Goal: Transaction & Acquisition: Book appointment/travel/reservation

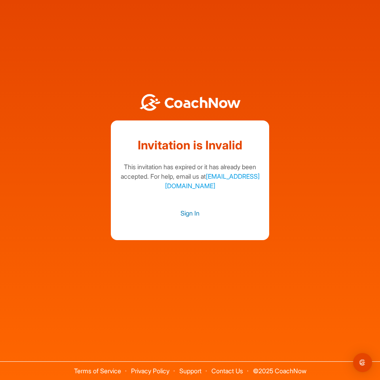
click at [189, 213] on link "Sign In" at bounding box center [190, 213] width 143 height 10
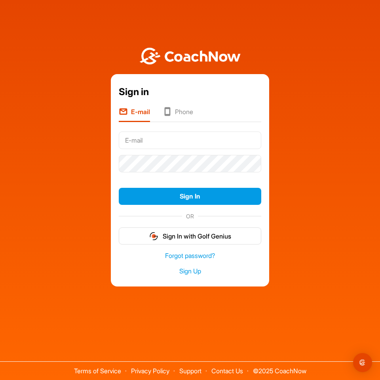
click at [184, 139] on input "text" at bounding box center [190, 139] width 143 height 17
type input "jconig1198@gmail.com"
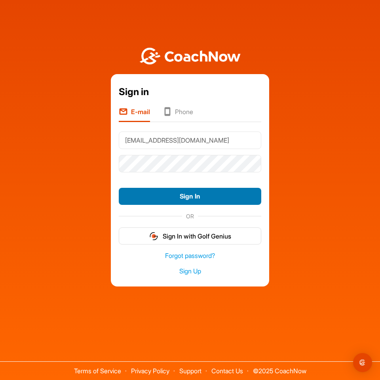
click at [194, 190] on button "Sign In" at bounding box center [190, 196] width 143 height 17
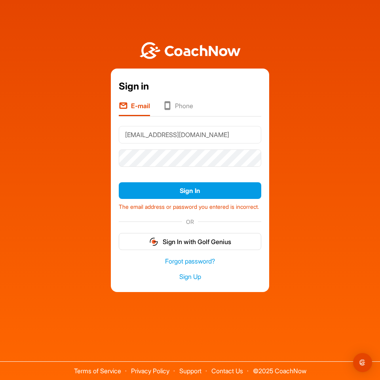
click at [184, 101] on li "Phone" at bounding box center [178, 108] width 30 height 15
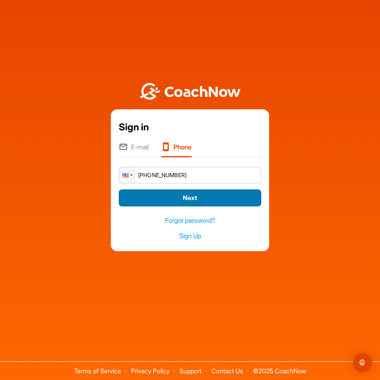
type input "+1 (405) 596-8646"
click at [230, 191] on button "Next" at bounding box center [190, 197] width 143 height 17
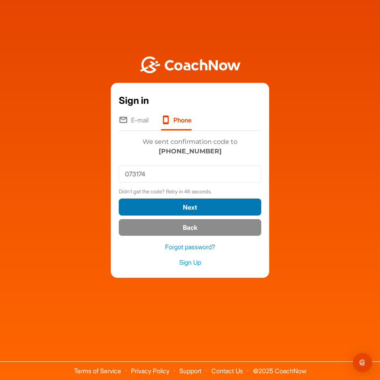
click at [210, 205] on button "Next" at bounding box center [190, 206] width 143 height 17
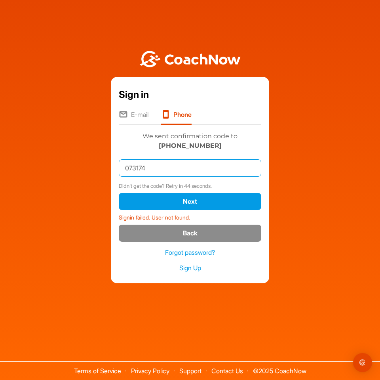
click at [195, 167] on input "073174" at bounding box center [190, 167] width 143 height 17
type input "073174"
click at [119, 193] on button "Next" at bounding box center [190, 201] width 143 height 17
click at [189, 175] on input "073174" at bounding box center [190, 167] width 143 height 17
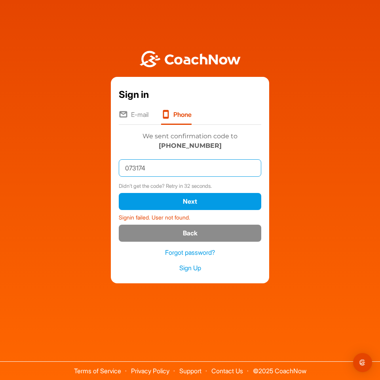
click at [189, 175] on input "073174" at bounding box center [190, 167] width 143 height 17
click at [132, 114] on li "E-mail" at bounding box center [134, 117] width 30 height 15
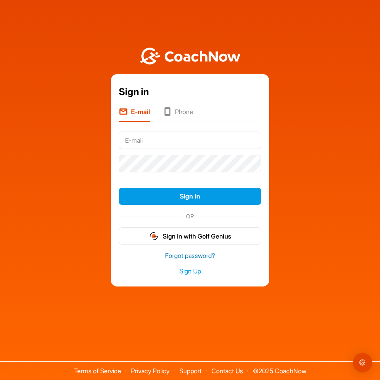
click at [192, 256] on link "Forgot password?" at bounding box center [190, 255] width 143 height 9
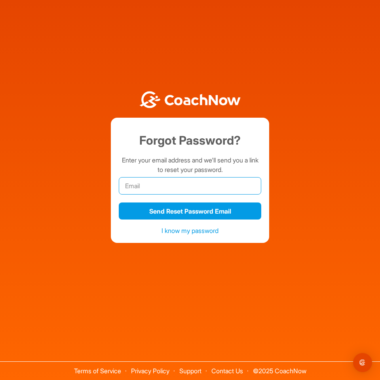
click at [183, 183] on input "email" at bounding box center [190, 185] width 143 height 17
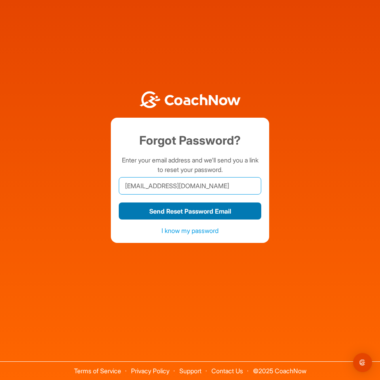
type input "jconig1198@gmail.com"
click at [195, 214] on button "Send Reset Password Email" at bounding box center [190, 210] width 143 height 17
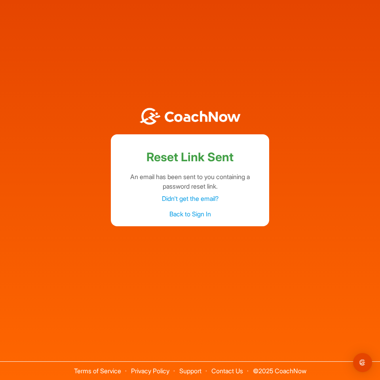
click at [193, 215] on link "Back to Sign In" at bounding box center [190, 214] width 42 height 8
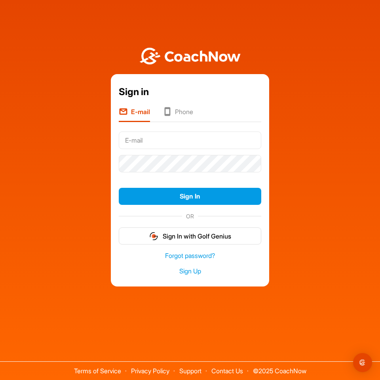
type input "jconig1198@gmail.com"
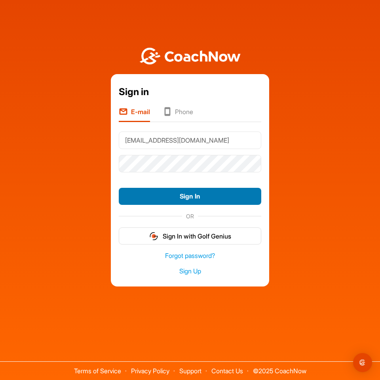
click at [197, 198] on button "Sign In" at bounding box center [190, 196] width 143 height 17
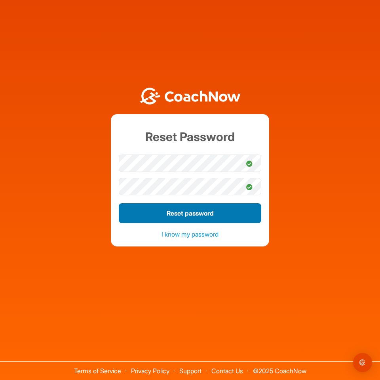
click at [187, 212] on button "Reset password" at bounding box center [190, 213] width 143 height 20
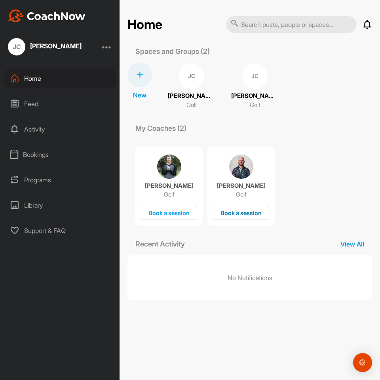
click at [237, 216] on div "Book a session" at bounding box center [241, 213] width 56 height 13
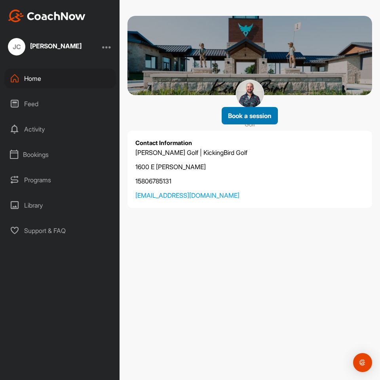
click at [250, 118] on span "Book a session" at bounding box center [250, 116] width 44 height 8
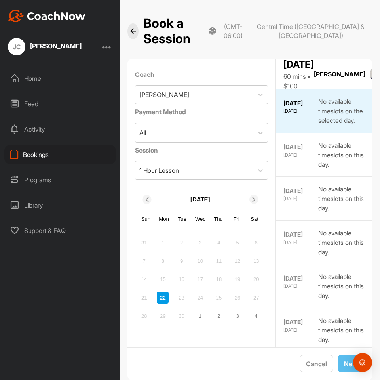
scroll to position [14, 0]
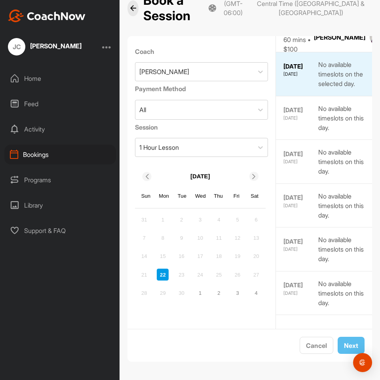
click at [206, 273] on div "24" at bounding box center [200, 274] width 12 height 12
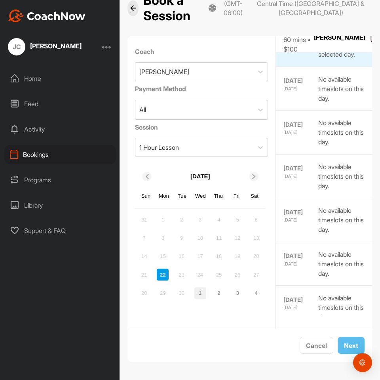
click at [203, 292] on div "1" at bounding box center [200, 293] width 12 height 12
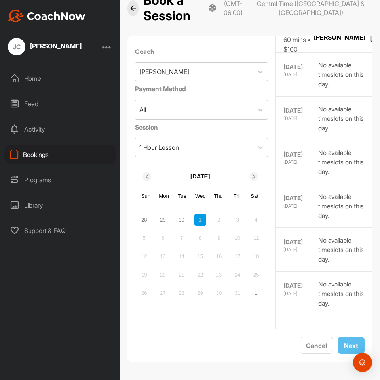
scroll to position [848, 0]
click at [166, 220] on div "29" at bounding box center [163, 220] width 12 height 12
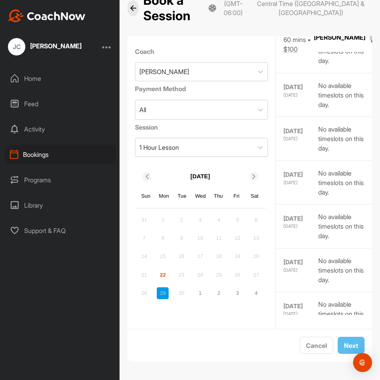
scroll to position [373, 0]
click at [203, 296] on div "1" at bounding box center [200, 293] width 12 height 12
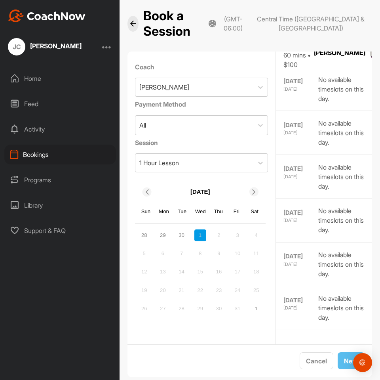
scroll to position [0, 0]
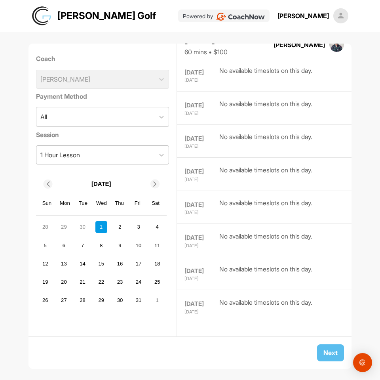
click at [91, 154] on div "1 Hour Lesson" at bounding box center [95, 155] width 118 height 18
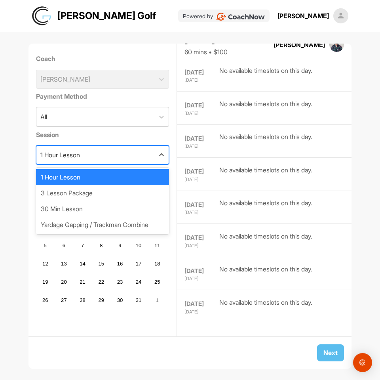
click at [124, 149] on div "1 Hour Lesson" at bounding box center [95, 155] width 118 height 18
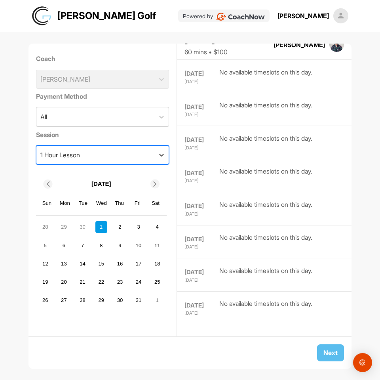
click at [48, 181] on div at bounding box center [48, 183] width 9 height 9
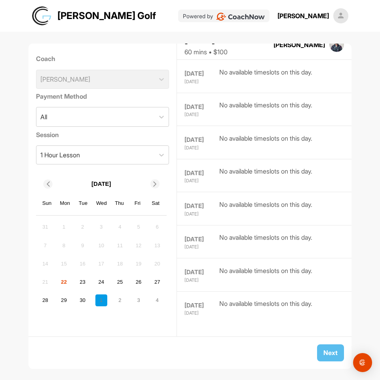
click at [160, 183] on div "[DATE]" at bounding box center [101, 184] width 131 height 15
